Goal: Answer question/provide support: Share knowledge or assist other users

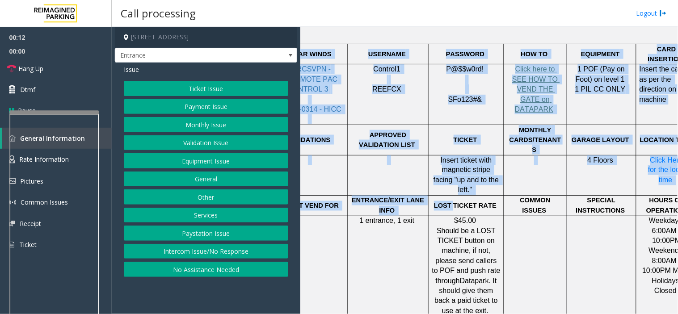
scroll to position [298, 116]
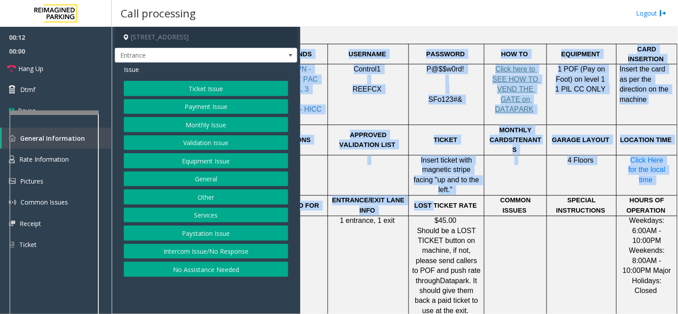
drag, startPoint x: 546, startPoint y: 172, endPoint x: 677, endPoint y: 171, distance: 131.8
click at [677, 171] on div "Main Revenue Control Manufacturer: [PERSON_NAME] ← Move left → Move right ↑ Mov…" at bounding box center [488, 170] width 377 height 287
click at [565, 216] on td at bounding box center [582, 266] width 70 height 101
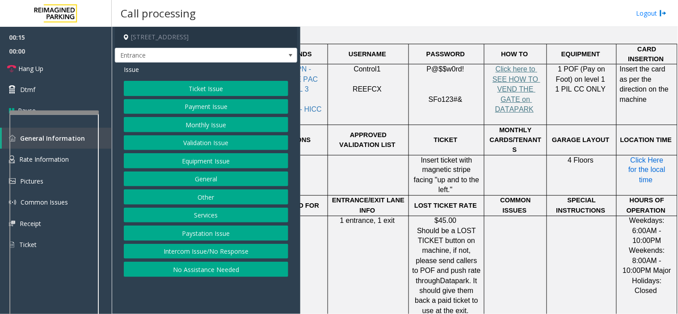
click at [639, 156] on span "Click Here for the local time" at bounding box center [647, 170] width 39 height 28
click at [199, 163] on button "Equipment Issue" at bounding box center [206, 160] width 164 height 15
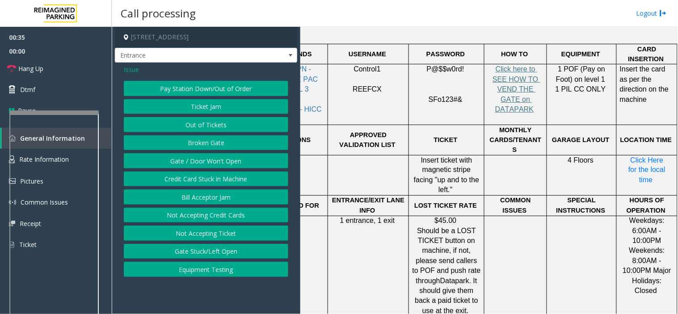
click at [127, 69] on span "Issue" at bounding box center [131, 69] width 15 height 9
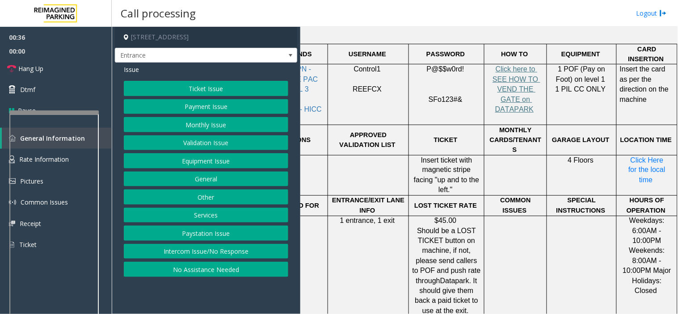
click at [197, 214] on button "Services" at bounding box center [206, 215] width 164 height 15
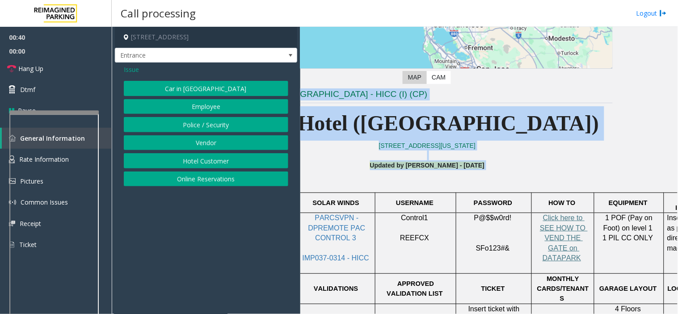
scroll to position [149, 0]
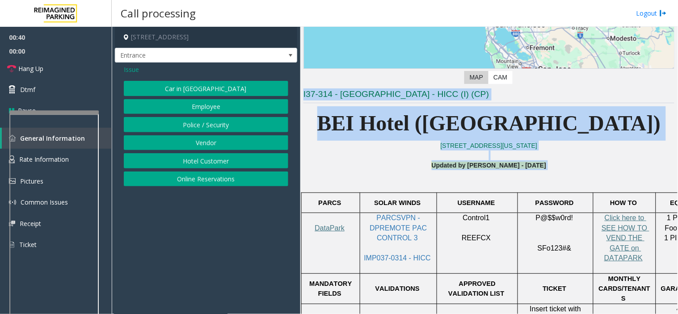
drag, startPoint x: 454, startPoint y: 171, endPoint x: 279, endPoint y: 141, distance: 176.7
click at [279, 141] on div "[STREET_ADDRESS] Entrance Issue Car in Tow Employee Police / Security Vendor Ho…" at bounding box center [395, 170] width 566 height 287
click at [363, 156] on p at bounding box center [488, 156] width 371 height 10
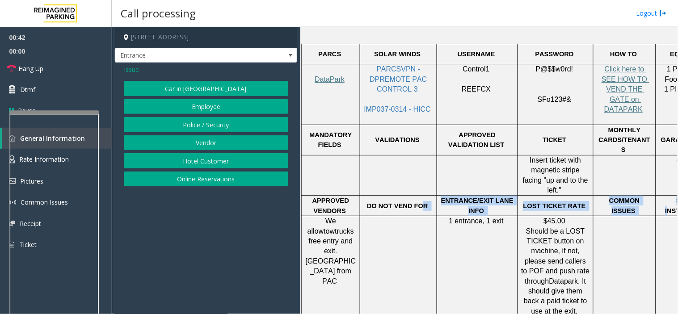
scroll to position [298, 116]
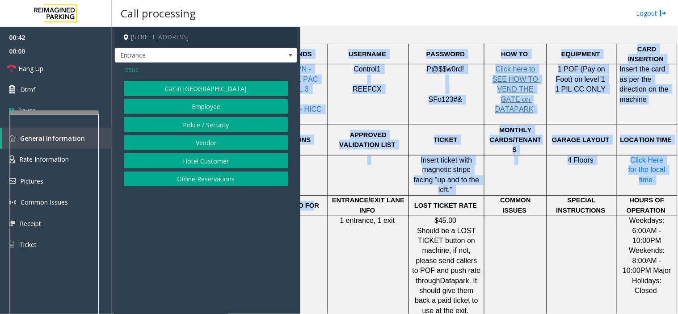
drag, startPoint x: 418, startPoint y: 172, endPoint x: 677, endPoint y: 174, distance: 259.6
click at [677, 174] on div "Main Revenue Control Manufacturer: [PERSON_NAME] ← Move left → Move right ↑ Mov…" at bounding box center [488, 170] width 377 height 287
click at [547, 216] on td at bounding box center [582, 266] width 70 height 101
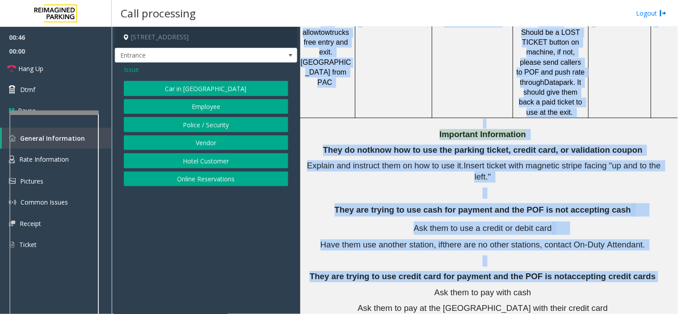
scroll to position [496, 0]
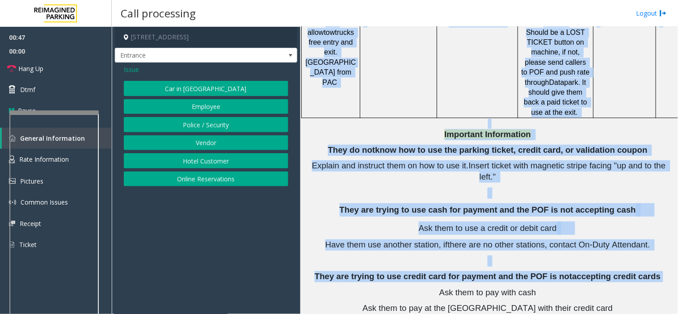
drag, startPoint x: 525, startPoint y: 218, endPoint x: 373, endPoint y: 195, distance: 153.2
click at [286, 178] on div "[STREET_ADDRESS] Entrance Issue Car in Tow Employee Police / Security Vendor Ho…" at bounding box center [395, 170] width 566 height 287
click at [374, 240] on span "Have them use another station, if" at bounding box center [386, 244] width 122 height 9
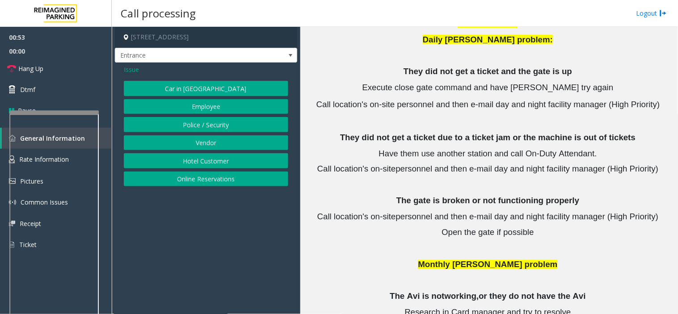
scroll to position [1277, 0]
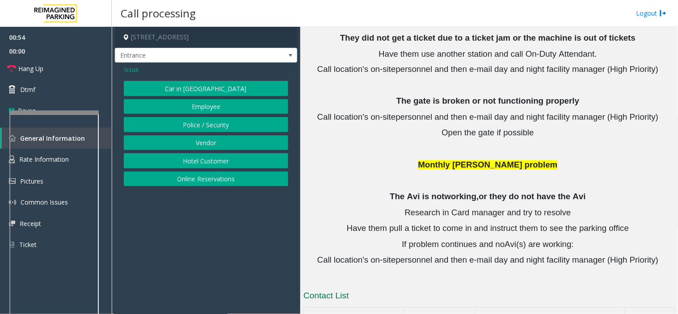
click at [180, 157] on button "Hotel Customer" at bounding box center [206, 160] width 164 height 15
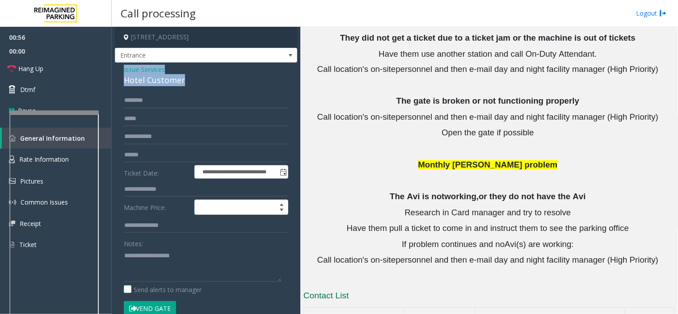
drag, startPoint x: 185, startPoint y: 78, endPoint x: 115, endPoint y: 70, distance: 70.2
click at [115, 70] on div "**********" at bounding box center [206, 215] width 182 height 304
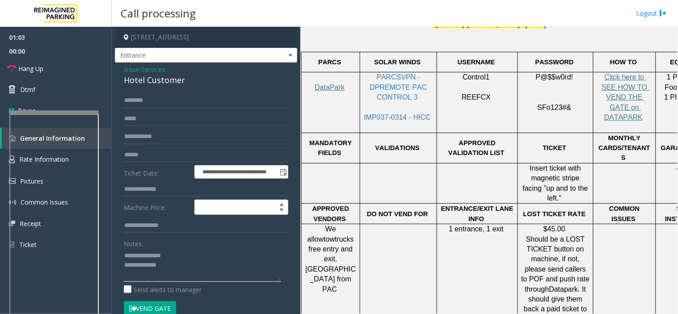
scroll to position [284, 0]
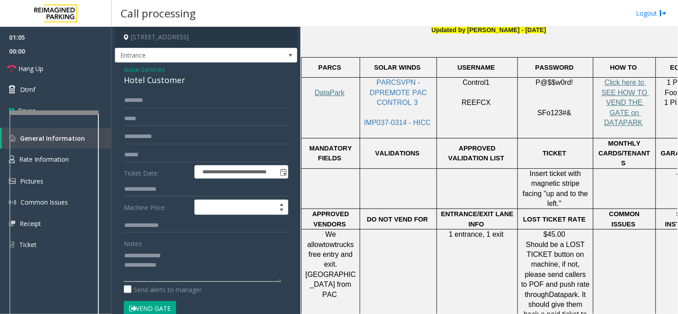
type textarea "**********"
click at [140, 188] on input "text" at bounding box center [206, 189] width 164 height 15
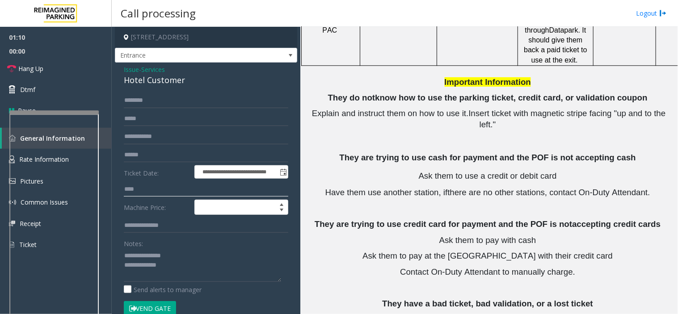
scroll to position [681, 0]
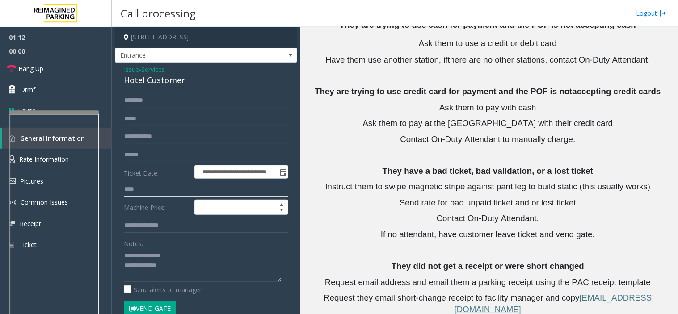
type input "****"
click at [147, 103] on input "text" at bounding box center [206, 100] width 164 height 15
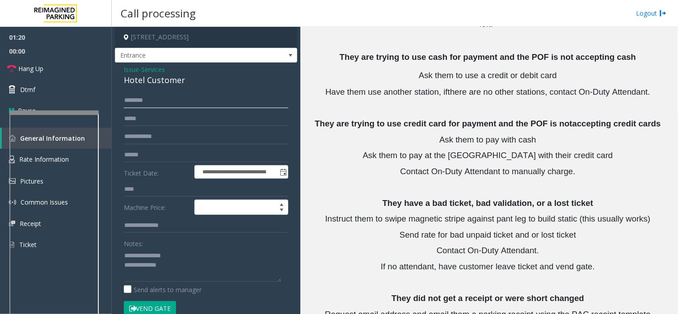
scroll to position [632, 0]
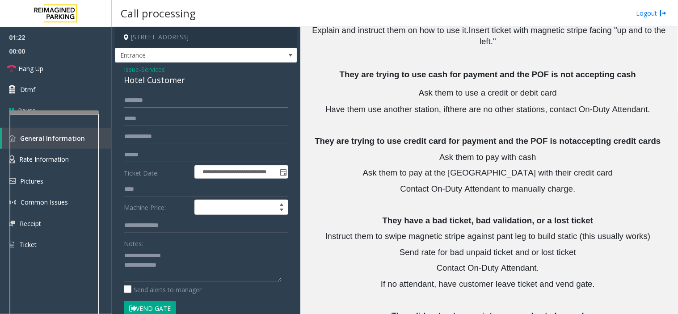
click at [134, 101] on input "*******" at bounding box center [206, 100] width 164 height 15
type input "*******"
click at [345, 199] on p at bounding box center [488, 204] width 371 height 11
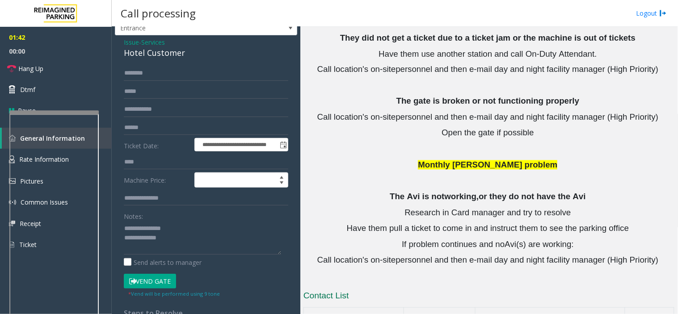
scroll to position [52, 0]
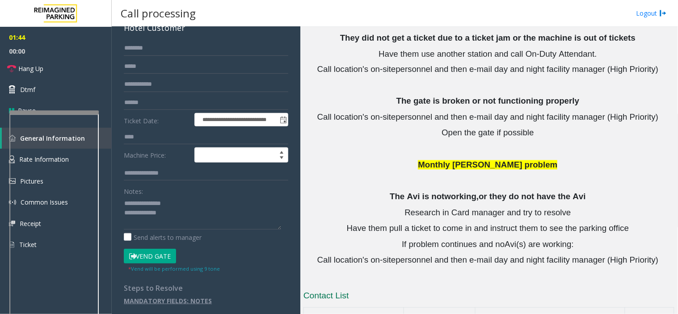
click at [156, 256] on button "Vend Gate" at bounding box center [150, 256] width 52 height 15
click at [189, 211] on textarea at bounding box center [202, 213] width 157 height 34
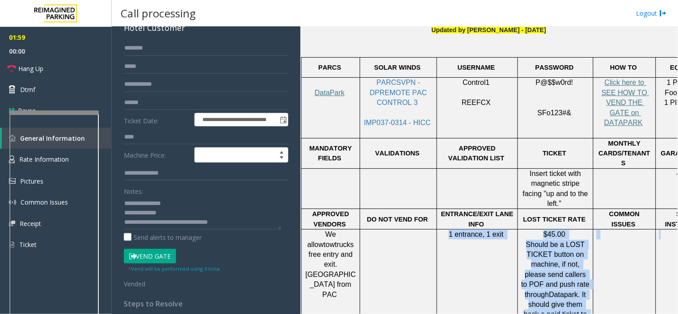
scroll to position [284, 116]
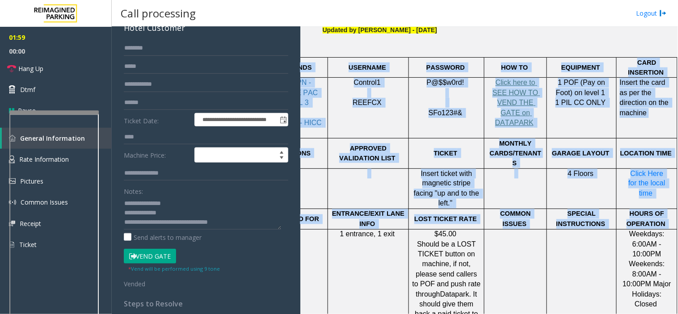
drag, startPoint x: 373, startPoint y: 231, endPoint x: 677, endPoint y: 249, distance: 304.9
click at [677, 249] on div "Main Revenue Control Manufacturer: [PERSON_NAME] ← Move left → Move right ↑ Mov…" at bounding box center [488, 170] width 377 height 287
click at [550, 244] on td at bounding box center [582, 280] width 70 height 101
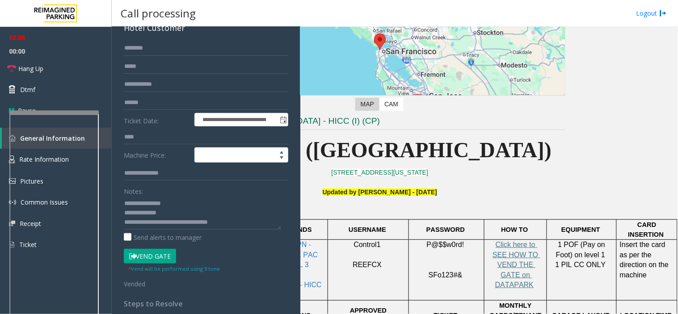
scroll to position [135, 116]
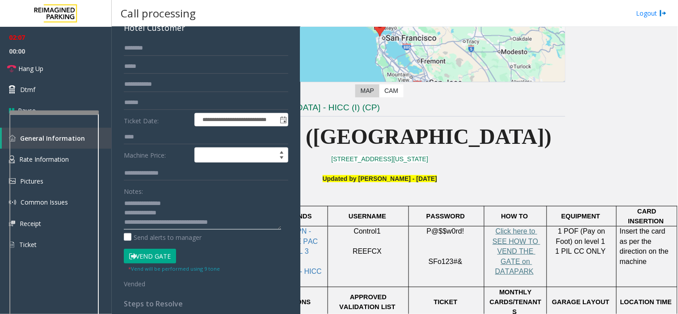
click at [250, 220] on textarea at bounding box center [202, 213] width 157 height 34
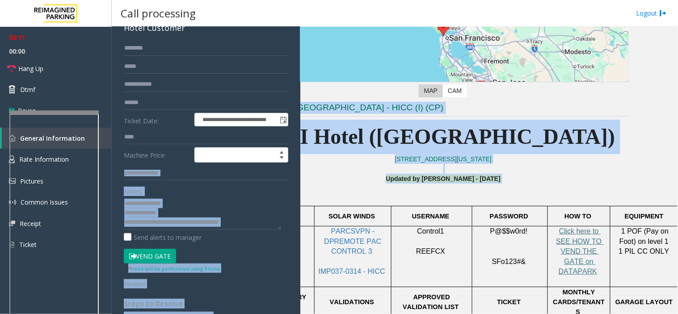
scroll to position [135, 0]
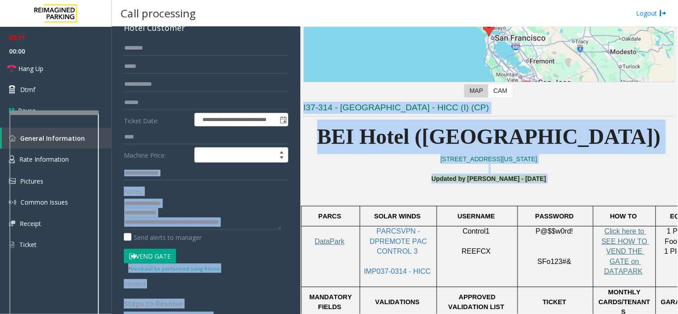
drag, startPoint x: 487, startPoint y: 192, endPoint x: 287, endPoint y: 171, distance: 201.3
click at [287, 171] on div "**********" at bounding box center [395, 170] width 566 height 287
click at [356, 181] on p "Updated by [PERSON_NAME] - [DATE]" at bounding box center [488, 184] width 371 height 20
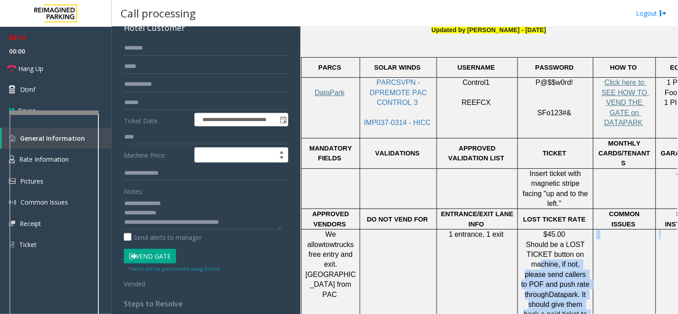
scroll to position [284, 116]
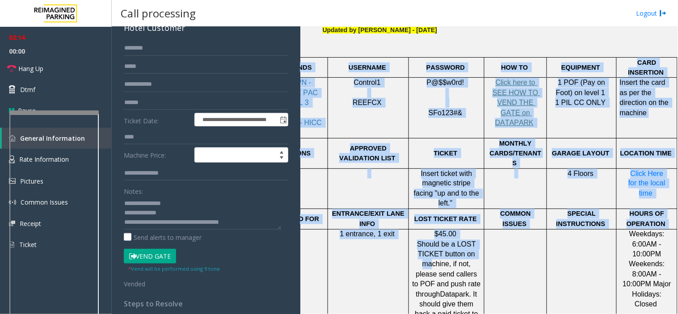
drag, startPoint x: 595, startPoint y: 235, endPoint x: 677, endPoint y: 232, distance: 82.7
click at [677, 232] on div "Main Revenue Control Manufacturer: [PERSON_NAME] ← Move left → Move right ↑ Mov…" at bounding box center [488, 170] width 377 height 287
click at [576, 246] on td at bounding box center [582, 280] width 70 height 101
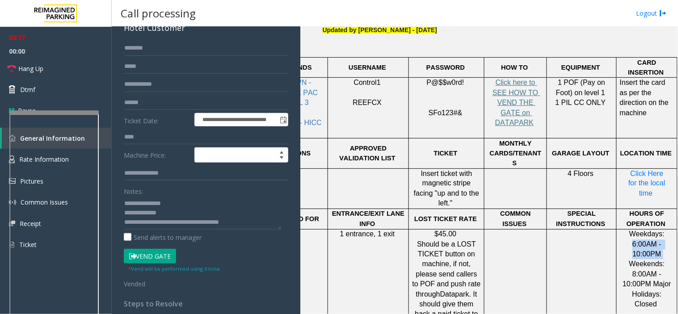
drag, startPoint x: 623, startPoint y: 215, endPoint x: 655, endPoint y: 226, distance: 33.2
click at [655, 230] on p "Weekdays: 6:00AM - 10:00PM Weekends: 8:00AM - 10:00PM Major Holidays: Closed" at bounding box center [647, 270] width 54 height 80
click at [642, 251] on span "Weekdays: 6:00AM - 10:00PM Weekends: 8:00AM - 10:00PM Major Holidays: Closed" at bounding box center [647, 270] width 50 height 78
click at [643, 252] on span "Weekdays: 6:00AM - 10:00PM Weekends: 8:00AM - 10:00PM Major Holidays: Closed" at bounding box center [647, 270] width 50 height 78
drag, startPoint x: 617, startPoint y: 247, endPoint x: 613, endPoint y: 246, distance: 4.7
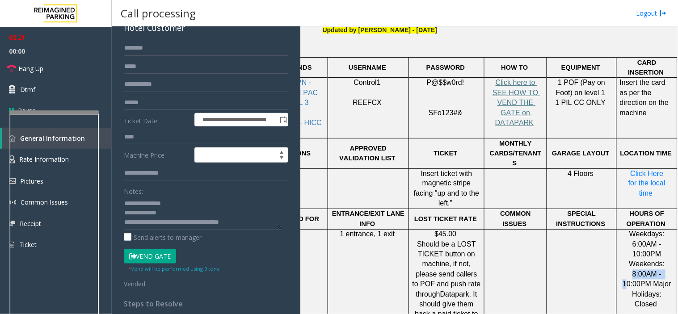
click at [620, 246] on p "Weekdays: 6:00AM - 10:00PM Weekends: 8:00AM - 10:00PM Major Holidays: Closed" at bounding box center [647, 270] width 54 height 80
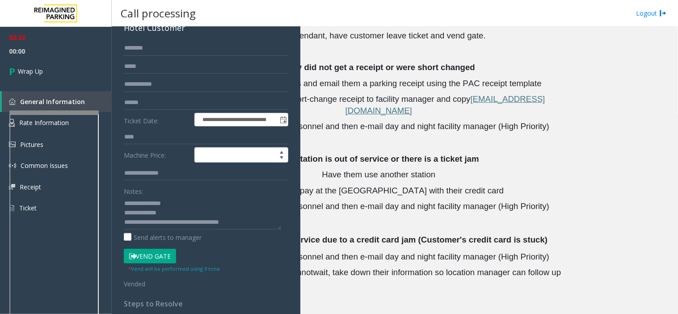
scroll to position [1029, 116]
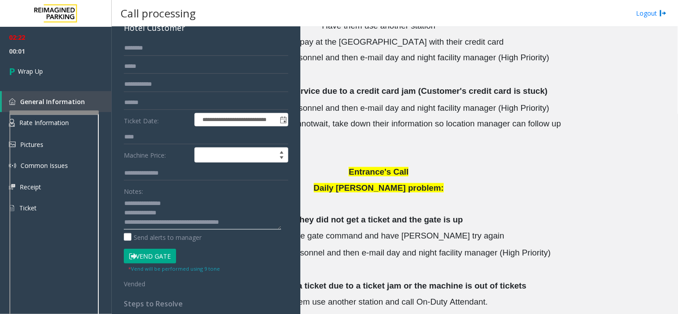
click at [249, 221] on textarea at bounding box center [202, 213] width 157 height 34
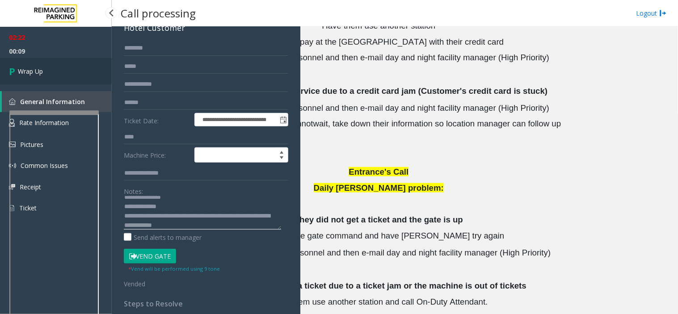
type textarea "**********"
click at [48, 68] on link "Wrap Up" at bounding box center [56, 71] width 112 height 26
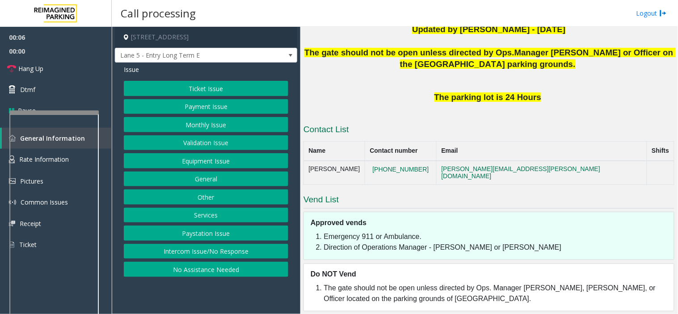
scroll to position [170, 0]
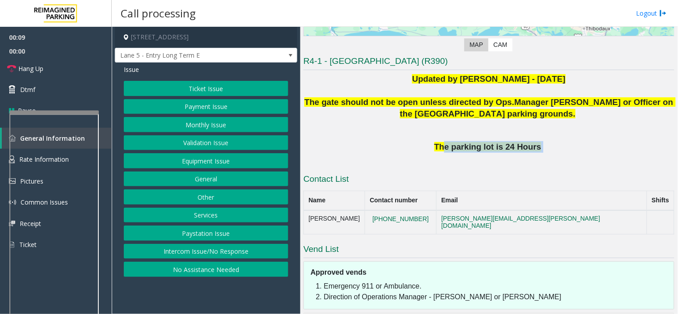
drag, startPoint x: 447, startPoint y: 145, endPoint x: 538, endPoint y: 148, distance: 91.2
click at [538, 148] on p "The parking lot is 24 Hours" at bounding box center [488, 147] width 371 height 12
drag, startPoint x: 535, startPoint y: 148, endPoint x: 443, endPoint y: 151, distance: 92.1
click at [443, 151] on p "The parking lot is 24 Hours" at bounding box center [488, 147] width 371 height 12
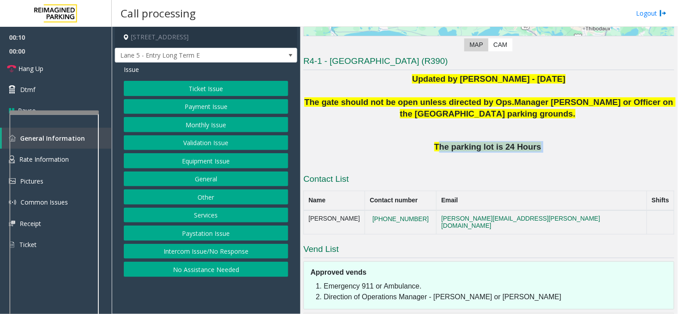
click at [443, 151] on span "The parking lot is 24 Hours" at bounding box center [487, 146] width 107 height 9
drag, startPoint x: 432, startPoint y: 148, endPoint x: 554, endPoint y: 148, distance: 122.4
click at [554, 148] on p "The parking lot is 24 Hours" at bounding box center [488, 147] width 371 height 12
click at [196, 162] on button "Equipment Issue" at bounding box center [206, 160] width 164 height 15
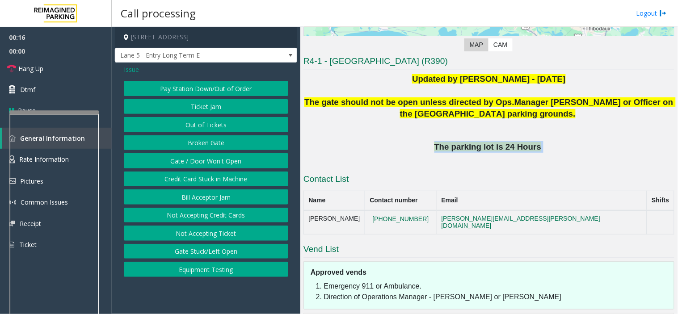
click at [196, 162] on button "Gate / Door Won't Open" at bounding box center [206, 160] width 164 height 15
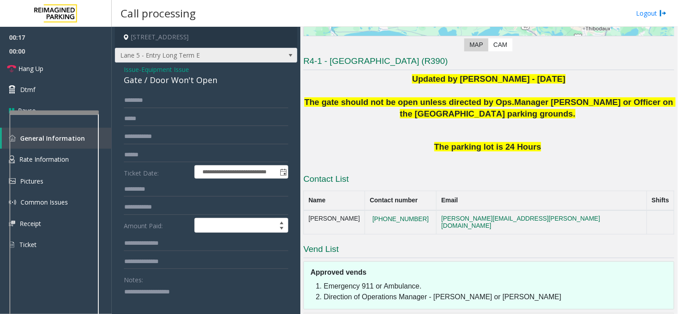
click at [197, 51] on span "Lane 5 - Entry Long Term E" at bounding box center [187, 55] width 145 height 14
click at [144, 164] on form "**********" at bounding box center [206, 232] width 164 height 278
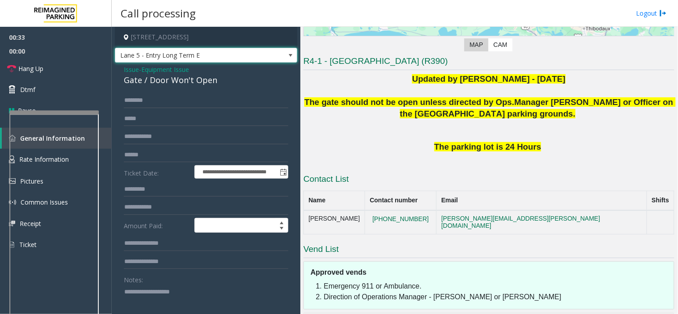
click at [164, 51] on span "Lane 5 - Entry Long Term E" at bounding box center [187, 55] width 145 height 14
click at [151, 178] on label "Ticket Date:" at bounding box center [157, 171] width 71 height 13
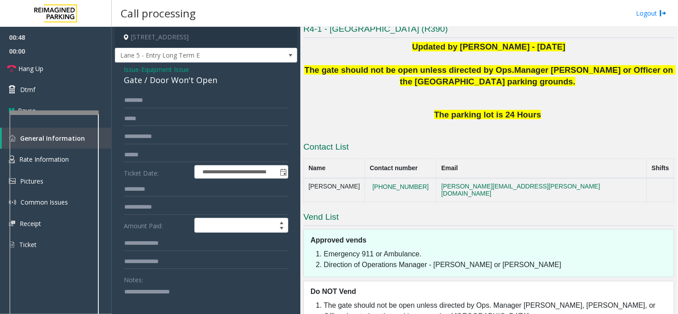
scroll to position [219, 0]
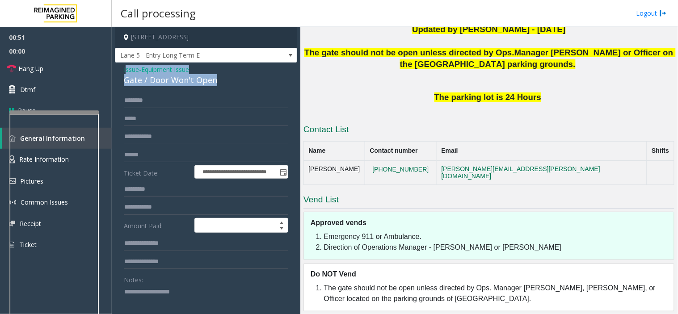
drag, startPoint x: 227, startPoint y: 80, endPoint x: 125, endPoint y: 67, distance: 102.6
click at [125, 67] on div "Issue - Equipment Issue Gate / Door Won't Open" at bounding box center [206, 75] width 164 height 21
click at [128, 68] on span "Issue" at bounding box center [131, 69] width 15 height 9
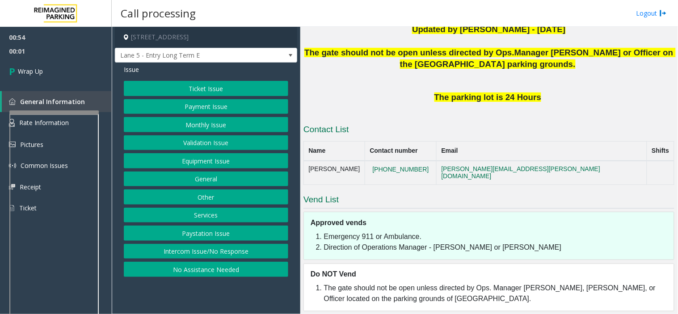
click at [203, 161] on button "Equipment Issue" at bounding box center [206, 160] width 164 height 15
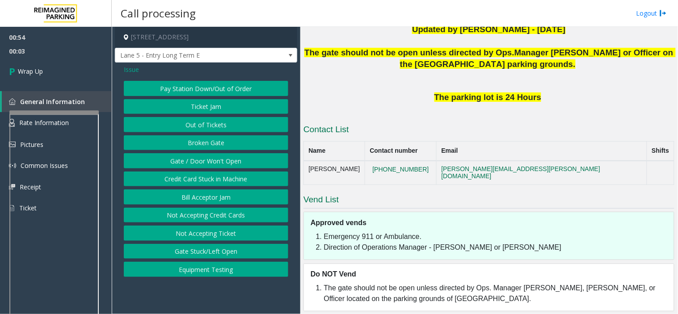
click at [197, 126] on button "Out of Tickets" at bounding box center [206, 124] width 164 height 15
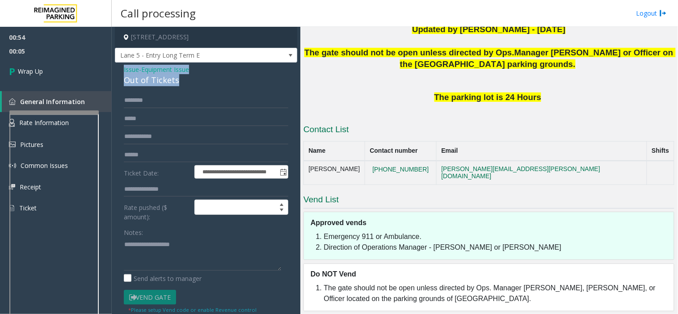
drag, startPoint x: 193, startPoint y: 80, endPoint x: 118, endPoint y: 72, distance: 75.0
click at [118, 69] on div "**********" at bounding box center [206, 247] width 182 height 368
click at [173, 264] on textarea at bounding box center [202, 254] width 157 height 34
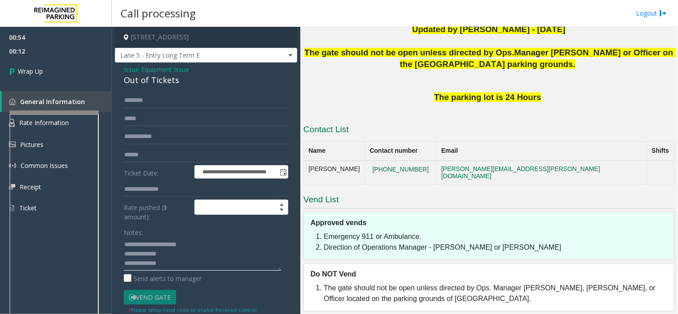
type textarea "**********"
click at [124, 67] on span "Issue" at bounding box center [131, 69] width 15 height 9
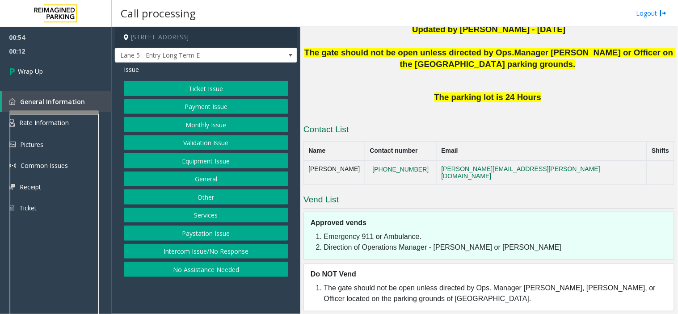
click at [182, 166] on button "Equipment Issue" at bounding box center [206, 160] width 164 height 15
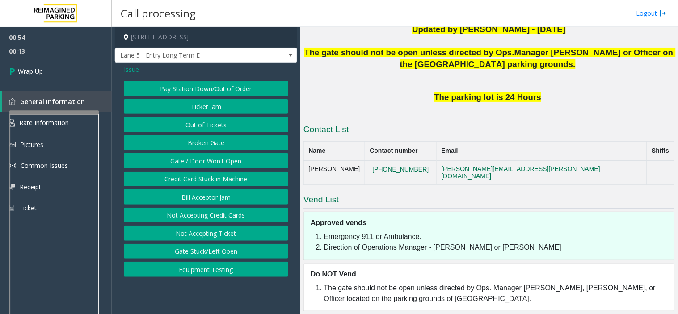
click at [183, 164] on button "Gate / Door Won't Open" at bounding box center [206, 160] width 164 height 15
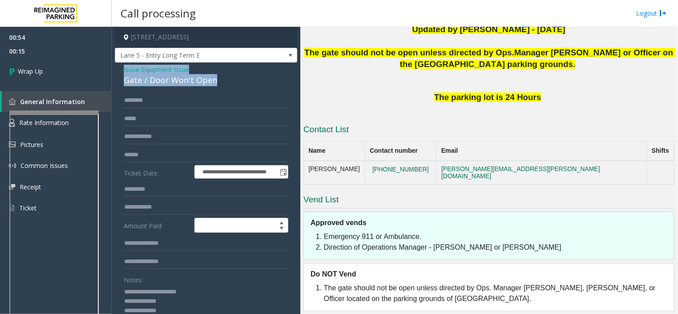
drag, startPoint x: 206, startPoint y: 80, endPoint x: 115, endPoint y: 69, distance: 91.8
click at [115, 69] on div "**********" at bounding box center [206, 289] width 182 height 453
copy div "Issue - Equipment Issue Gate / Door Won't Open"
drag, startPoint x: 184, startPoint y: 303, endPoint x: 118, endPoint y: 286, distance: 68.6
click at [118, 287] on div "**********" at bounding box center [206, 299] width 178 height 413
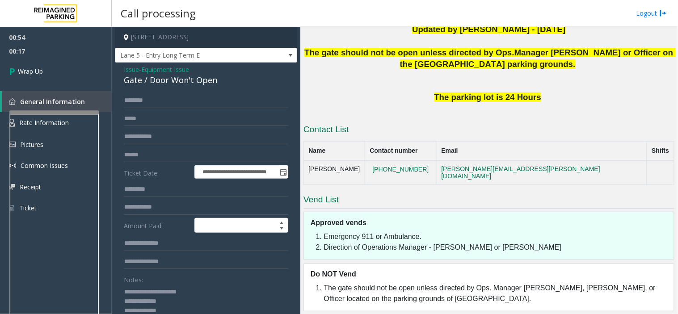
paste textarea "********"
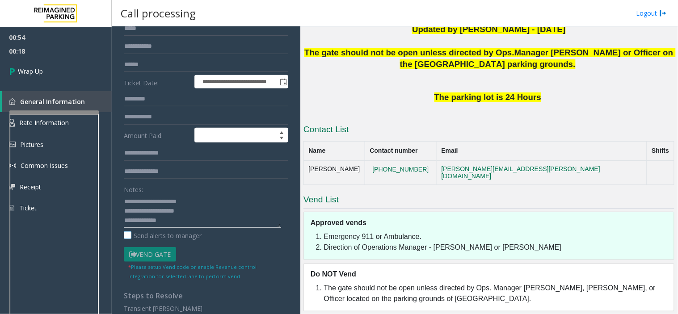
scroll to position [99, 0]
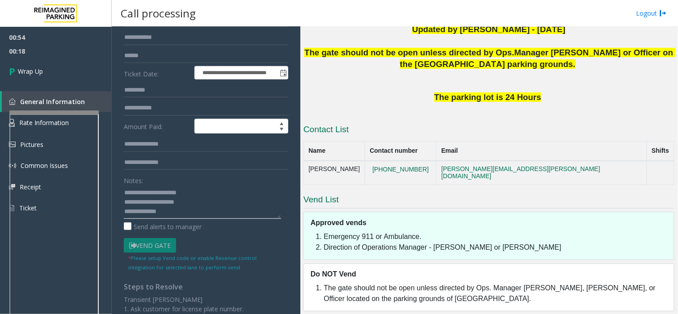
click at [175, 212] on textarea at bounding box center [202, 202] width 157 height 34
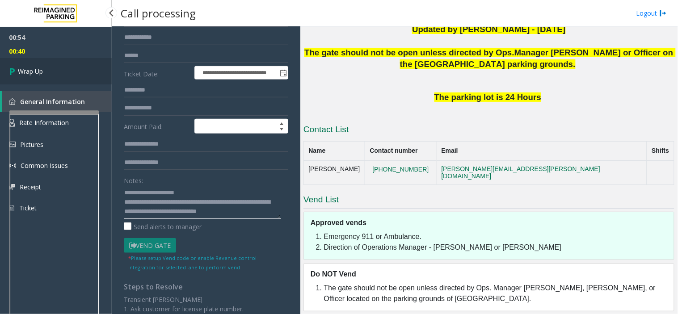
type textarea "**********"
click at [74, 76] on link "Wrap Up" at bounding box center [56, 71] width 112 height 26
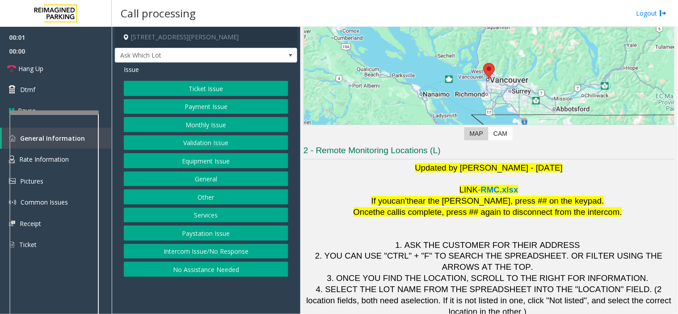
scroll to position [94, 0]
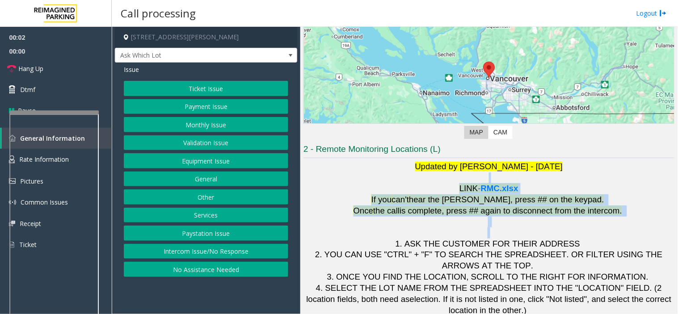
drag, startPoint x: 441, startPoint y: 181, endPoint x: 618, endPoint y: 235, distance: 185.7
click at [618, 235] on h1 "Updated by [PERSON_NAME] - [DATE] LINK - RMC.xlsx If you can't hear the [PERSON…" at bounding box center [488, 244] width 371 height 166
click at [618, 235] on p at bounding box center [488, 228] width 371 height 22
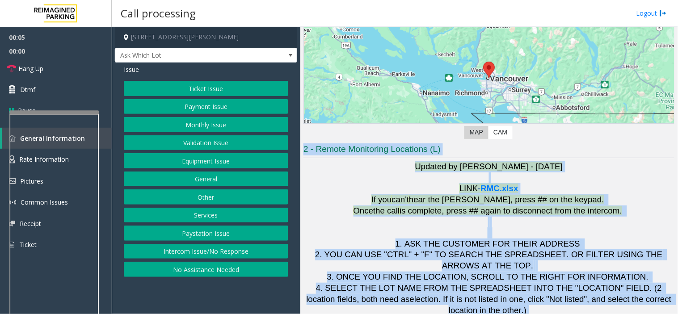
drag, startPoint x: 664, startPoint y: 288, endPoint x: 360, endPoint y: 132, distance: 340.9
click at [360, 132] on div "Revenue Control Manufacturer: Skidata ← Move left → Move right ↑ Move up ↓ Move…" at bounding box center [488, 138] width 371 height 378
click at [370, 170] on p "Updated by [PERSON_NAME] - [DATE]" at bounding box center [488, 166] width 371 height 11
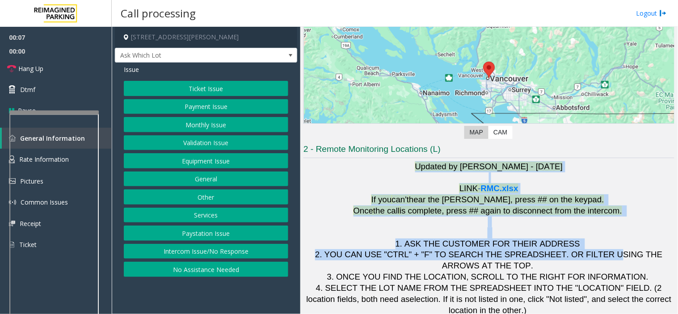
drag, startPoint x: 385, startPoint y: 166, endPoint x: 572, endPoint y: 261, distance: 209.8
click at [569, 260] on h1 "Updated by [PERSON_NAME] - [DATE] LINK - RMC.xlsx If you can't hear the [PERSON…" at bounding box center [488, 244] width 371 height 166
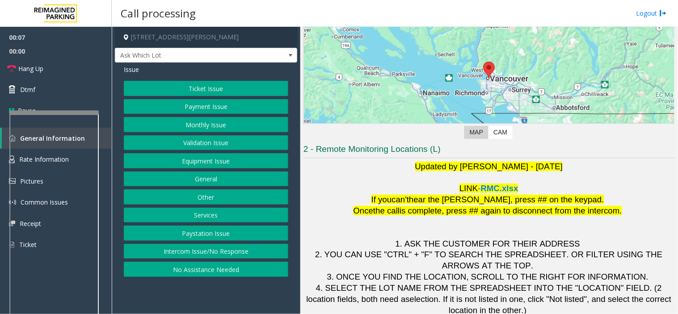
click at [580, 272] on span "3. ONCE YOU FIND THE LOCATION, SCROLL TO THE RIGHT FOR INFORMATION." at bounding box center [487, 276] width 321 height 9
click at [175, 164] on button "Equipment Issue" at bounding box center [206, 160] width 164 height 15
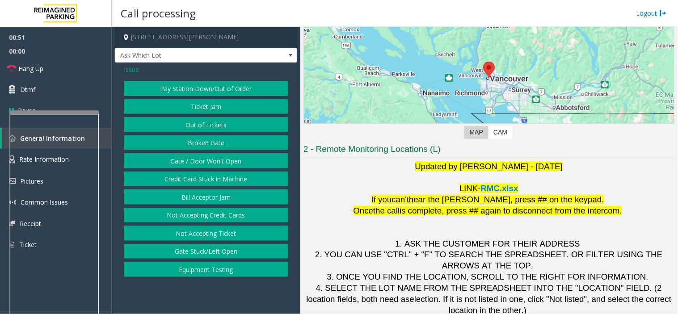
click at [175, 161] on button "Gate / Door Won't Open" at bounding box center [206, 160] width 164 height 15
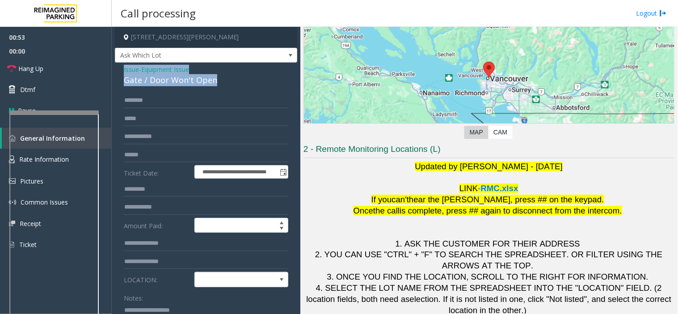
drag, startPoint x: 216, startPoint y: 83, endPoint x: 122, endPoint y: 65, distance: 95.6
click at [122, 65] on div "**********" at bounding box center [206, 279] width 182 height 433
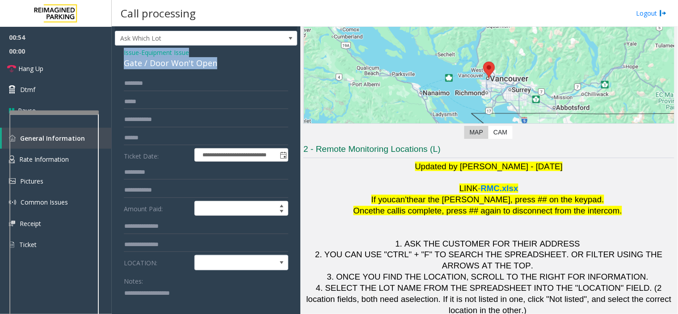
scroll to position [34, 0]
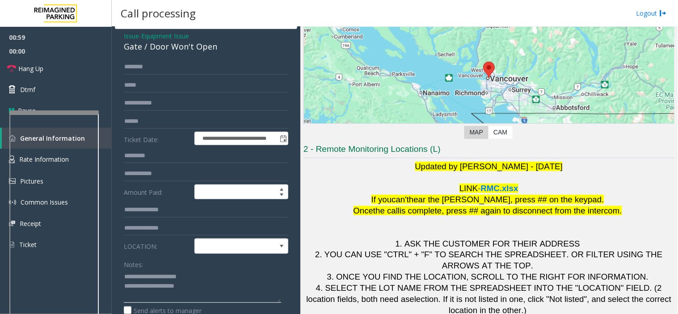
click at [209, 283] on textarea at bounding box center [202, 286] width 157 height 34
click at [61, 67] on link "Hang Up" at bounding box center [56, 68] width 112 height 21
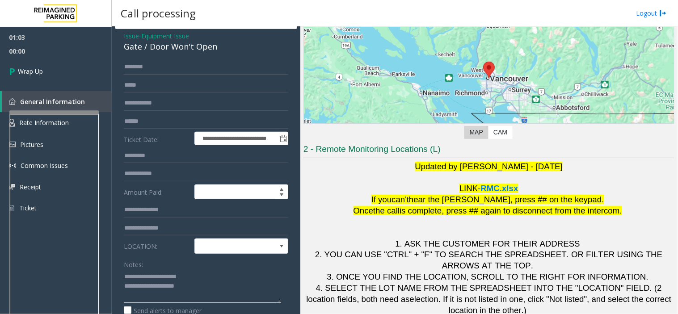
click at [224, 282] on textarea at bounding box center [202, 286] width 157 height 34
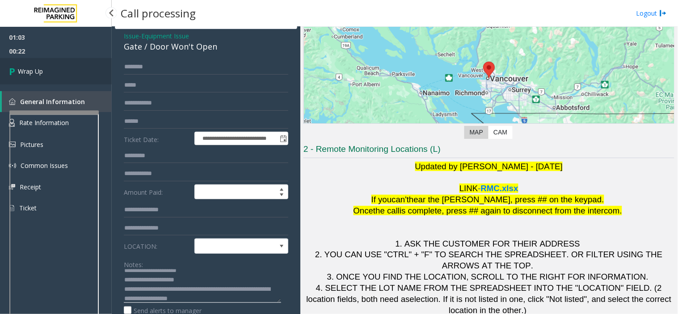
type textarea "**********"
click at [79, 69] on link "Wrap Up" at bounding box center [56, 71] width 112 height 26
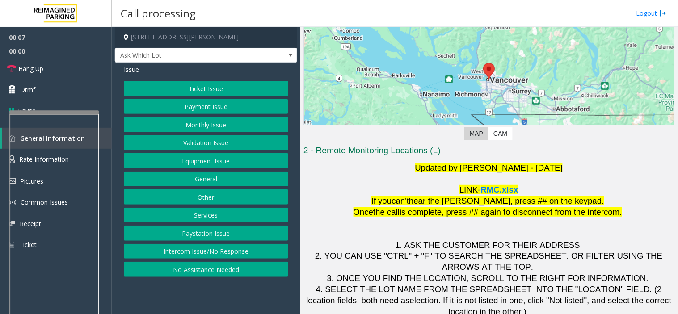
scroll to position [94, 0]
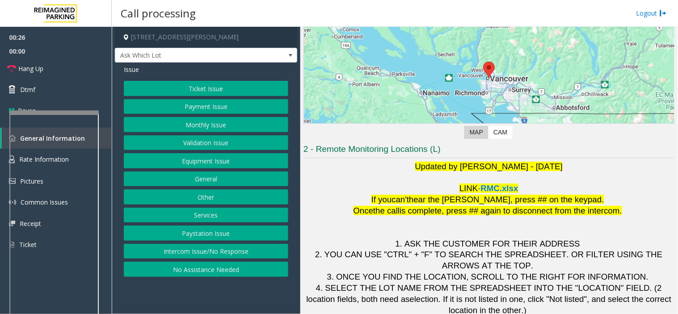
click at [201, 164] on button "Equipment Issue" at bounding box center [206, 160] width 164 height 15
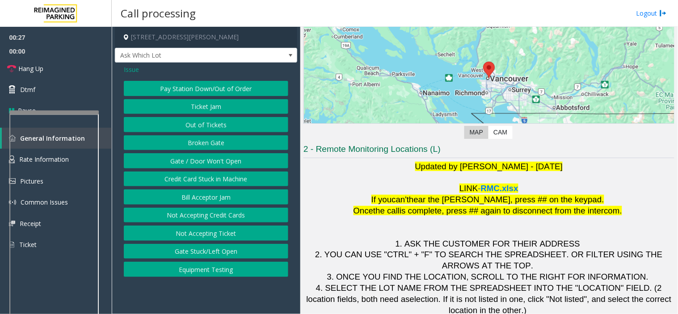
click at [201, 163] on button "Gate / Door Won't Open" at bounding box center [206, 160] width 164 height 15
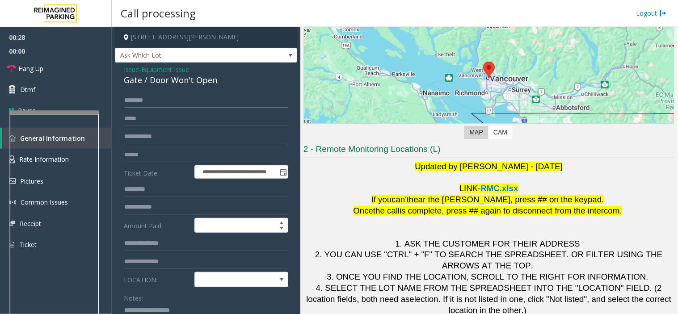
click at [146, 103] on input "text" at bounding box center [206, 100] width 164 height 15
click at [136, 103] on input "text" at bounding box center [206, 100] width 164 height 15
type input "****"
click at [153, 124] on input "text" at bounding box center [206, 118] width 164 height 15
click at [255, 285] on span at bounding box center [232, 280] width 75 height 14
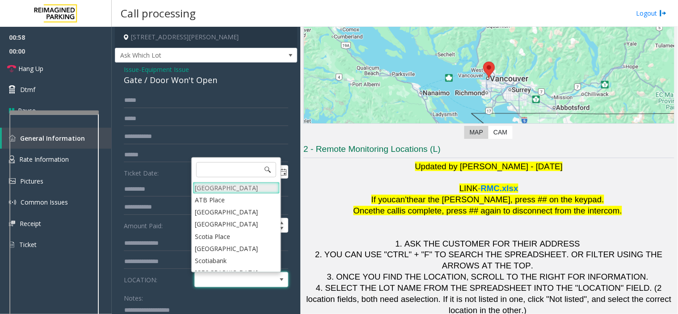
click at [225, 190] on Village "[GEOGRAPHIC_DATA]" at bounding box center [236, 188] width 87 height 12
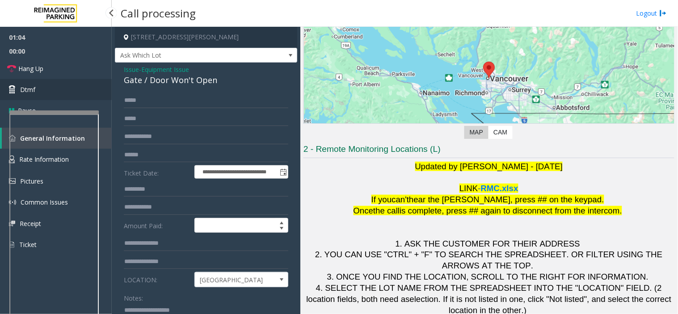
click at [76, 92] on link "Dtmf" at bounding box center [56, 89] width 112 height 21
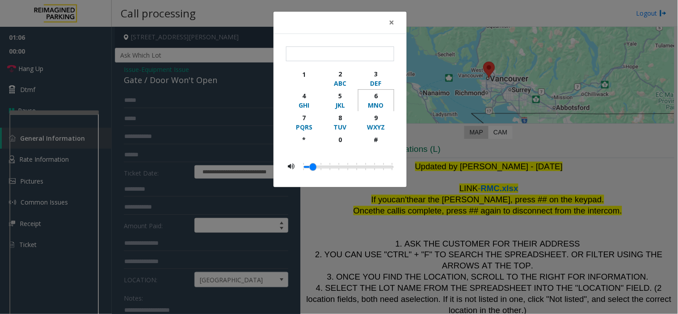
click at [381, 98] on div "6" at bounding box center [376, 95] width 25 height 9
type input "*"
click at [388, 24] on button "×" at bounding box center [391, 23] width 18 height 22
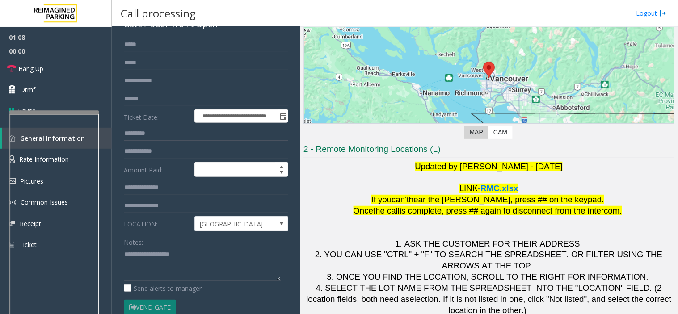
scroll to position [0, 0]
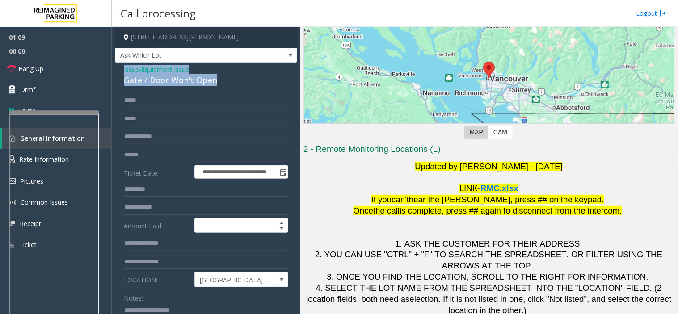
drag, startPoint x: 224, startPoint y: 78, endPoint x: 122, endPoint y: 67, distance: 102.9
click at [122, 67] on div "**********" at bounding box center [206, 279] width 182 height 433
copy div "Issue - Equipment Issue Gate / Door Won't Open"
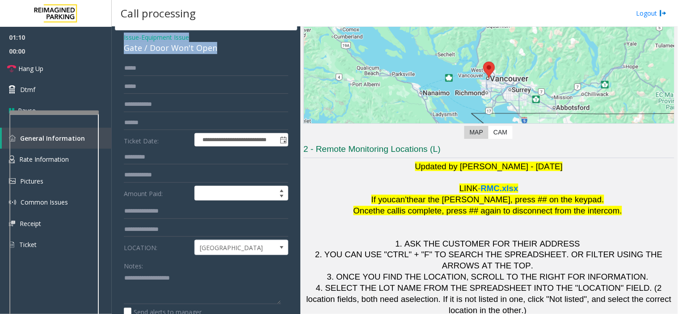
scroll to position [50, 0]
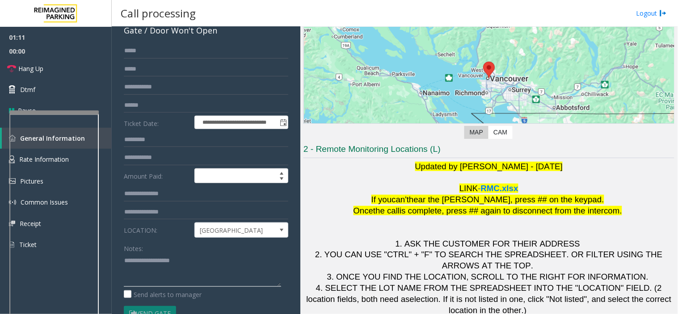
click at [146, 257] on textarea at bounding box center [202, 270] width 157 height 34
paste textarea "**********"
click at [61, 69] on link "Hang Up" at bounding box center [56, 68] width 112 height 21
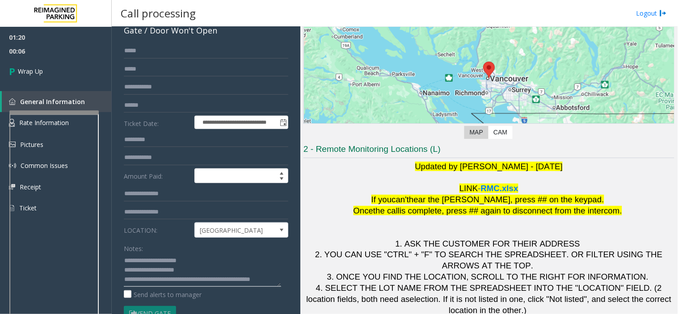
scroll to position [6, 0]
type textarea "**********"
click at [56, 73] on link "Wrap Up" at bounding box center [56, 71] width 112 height 26
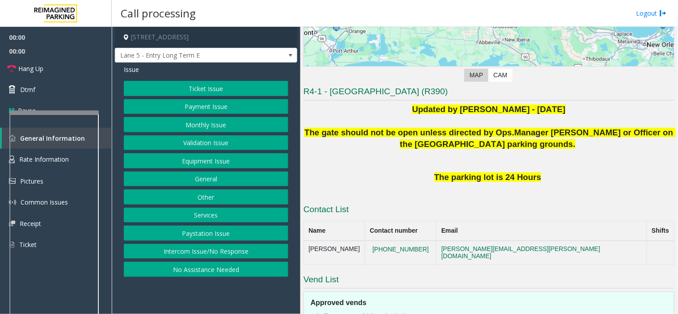
scroll to position [149, 0]
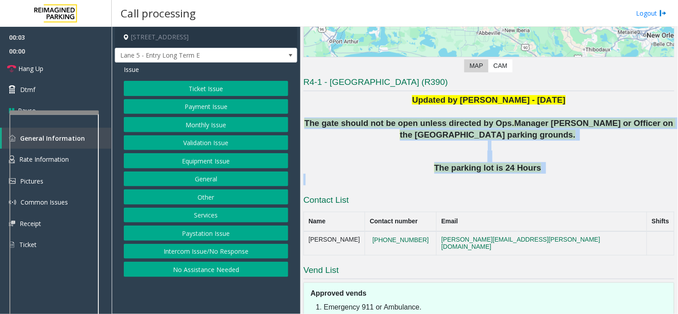
drag, startPoint x: 315, startPoint y: 123, endPoint x: 521, endPoint y: 180, distance: 213.5
click at [521, 180] on div "Updated by [PERSON_NAME] - [DATE] The gate should not be open unless directed b…" at bounding box center [488, 139] width 371 height 91
click at [521, 180] on p at bounding box center [488, 180] width 371 height 12
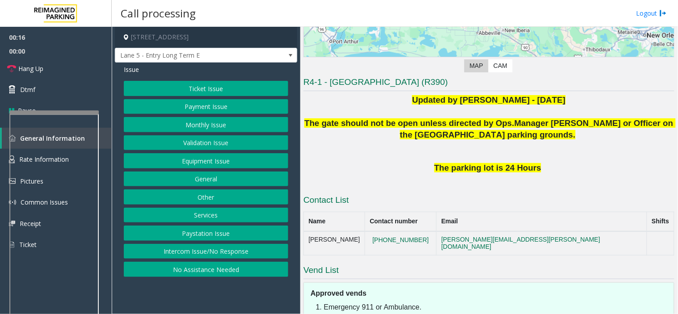
click at [176, 159] on button "Equipment Issue" at bounding box center [206, 160] width 164 height 15
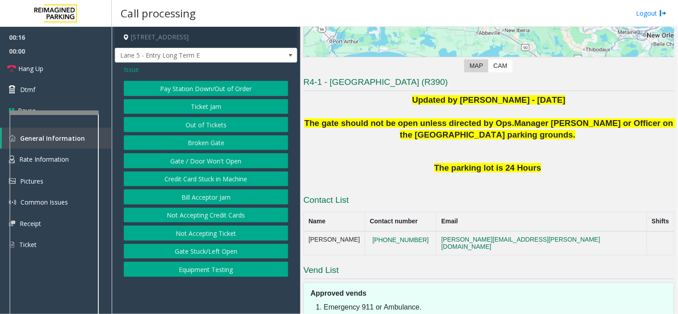
click at [176, 159] on button "Gate / Door Won't Open" at bounding box center [206, 160] width 164 height 15
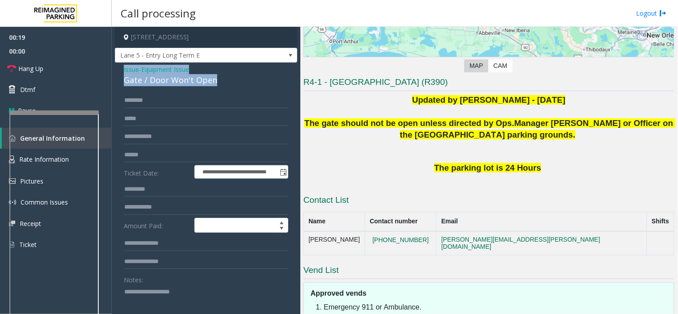
drag, startPoint x: 218, startPoint y: 80, endPoint x: 119, endPoint y: 67, distance: 99.1
click at [119, 67] on div "**********" at bounding box center [206, 289] width 182 height 453
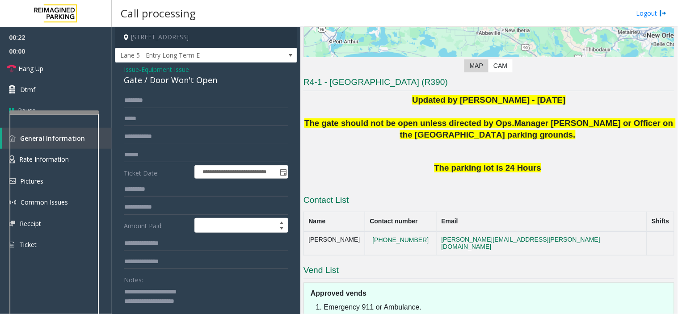
scroll to position [50, 0]
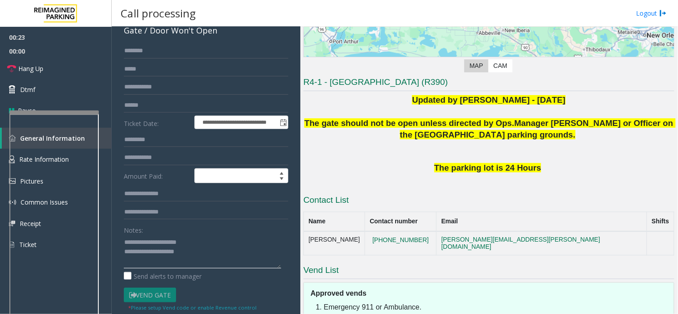
click at [211, 256] on textarea at bounding box center [202, 252] width 157 height 34
drag, startPoint x: 445, startPoint y: 235, endPoint x: 386, endPoint y: 239, distance: 58.7
click at [386, 239] on td "[PHONE_NUMBER]" at bounding box center [400, 243] width 71 height 24
copy button "[PHONE_NUMBER]"
click at [205, 254] on textarea at bounding box center [202, 252] width 157 height 34
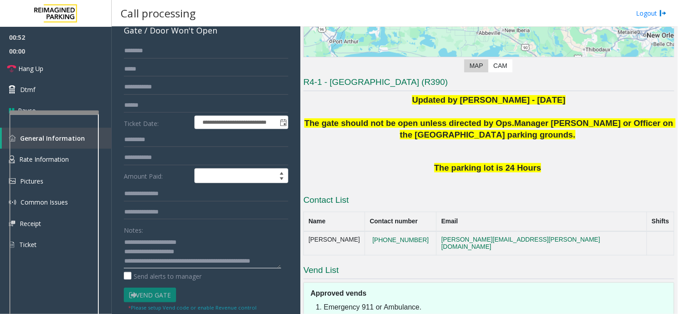
scroll to position [6, 0]
drag, startPoint x: 363, startPoint y: 239, endPoint x: 308, endPoint y: 238, distance: 55.0
click at [308, 238] on td "[PERSON_NAME]" at bounding box center [334, 243] width 61 height 24
copy td "[PERSON_NAME]"
click at [213, 257] on textarea at bounding box center [202, 252] width 157 height 34
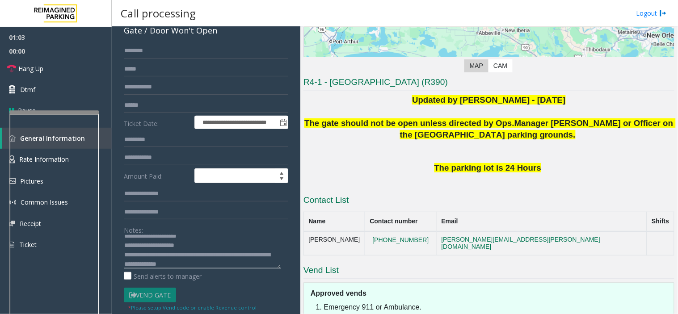
click at [207, 263] on textarea at bounding box center [202, 252] width 157 height 34
paste textarea "**********"
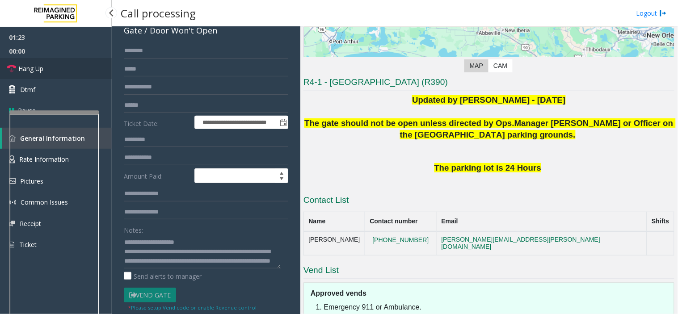
click at [55, 63] on link "Hang Up" at bounding box center [56, 68] width 112 height 21
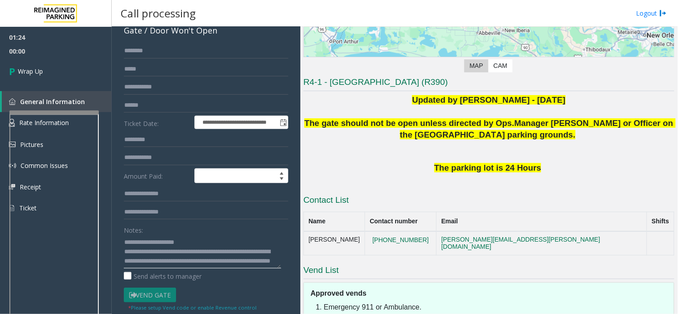
click at [215, 265] on textarea at bounding box center [202, 252] width 157 height 34
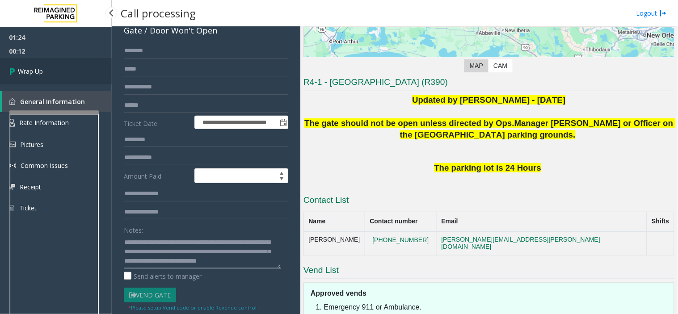
type textarea "**********"
click at [29, 76] on link "Wrap Up" at bounding box center [56, 71] width 112 height 26
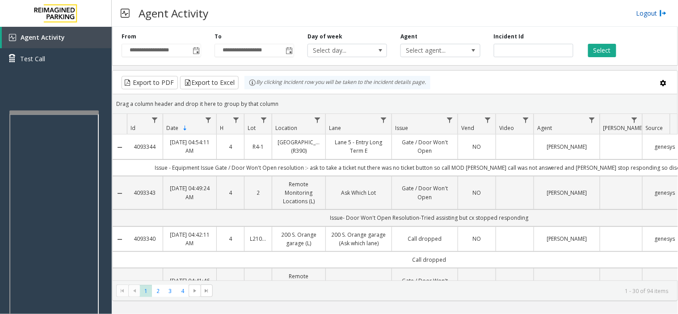
click at [653, 12] on link "Logout" at bounding box center [651, 12] width 30 height 9
